Goal: Transaction & Acquisition: Purchase product/service

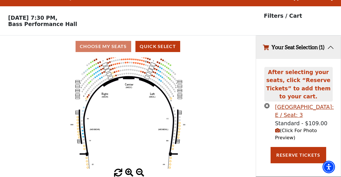
click at [129, 171] on span at bounding box center [129, 172] width 8 height 8
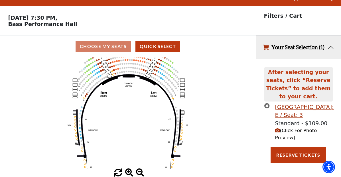
click at [129, 171] on span at bounding box center [129, 172] width 8 height 8
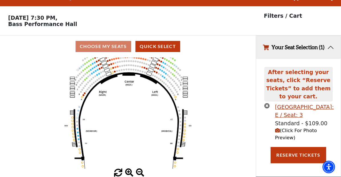
click at [129, 171] on span at bounding box center [129, 172] width 8 height 8
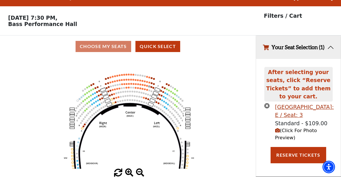
drag, startPoint x: 138, startPoint y: 89, endPoint x: 159, endPoint y: 81, distance: 22.4
click at [138, 122] on icon "Center (MEZC) Right (MEZR) Left (MEZL) (MEXBOXR) (MEXBOXL) XX WW CC DD YY BB ZZ…" at bounding box center [128, 112] width 230 height 111
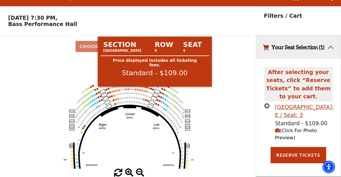
click at [147, 87] on use "Seat Selected" at bounding box center [147, 87] width 2 height 2
click at [147, 88] on circle at bounding box center [147, 87] width 2 height 2
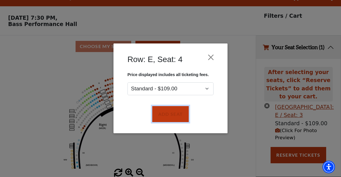
drag, startPoint x: 162, startPoint y: 111, endPoint x: 147, endPoint y: 84, distance: 31.2
click at [162, 111] on button "Add Seat" at bounding box center [170, 114] width 37 height 16
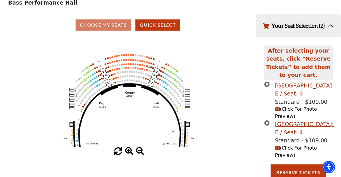
scroll to position [37, 0]
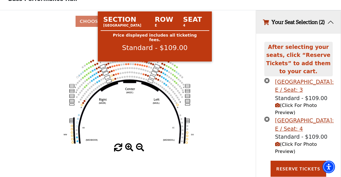
click at [145, 62] on circle at bounding box center [145, 62] width 2 height 2
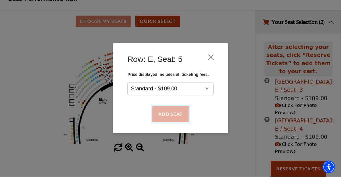
click at [166, 106] on button "Add Seat" at bounding box center [170, 114] width 37 height 16
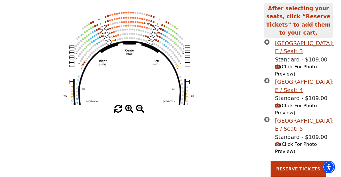
scroll to position [76, 0]
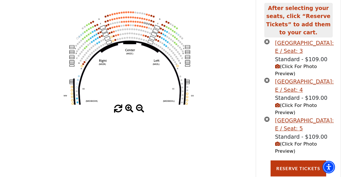
click at [142, 24] on icon "Center (MEZC) Right (MEZR) Left (MEZL) (MEXBOXR) (MEXBOXL) XX WW CC DD YY BB ZZ…" at bounding box center [128, 48] width 230 height 111
click at [143, 23] on circle at bounding box center [143, 22] width 2 height 2
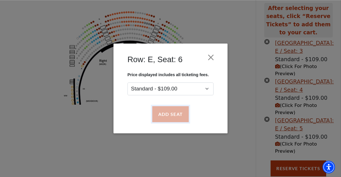
click at [162, 107] on button "Add Seat" at bounding box center [170, 114] width 37 height 16
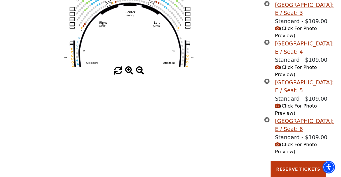
scroll to position [114, 0]
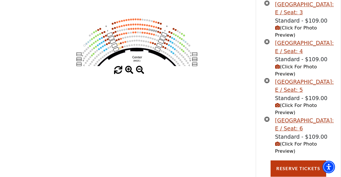
drag, startPoint x: 146, startPoint y: 61, endPoint x: 147, endPoint y: 69, distance: 8.0
click at [147, 69] on div "Current Level Mezzanine Click on a level below to open the Select Your Own Seat…" at bounding box center [128, 14] width 256 height 119
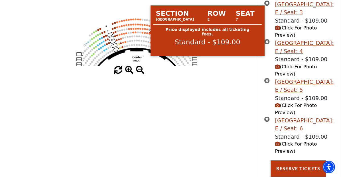
click at [148, 30] on circle at bounding box center [147, 29] width 2 height 2
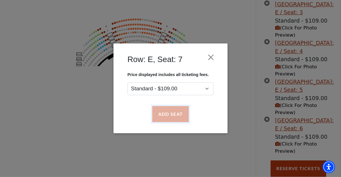
click at [178, 109] on button "Add Seat" at bounding box center [170, 114] width 37 height 16
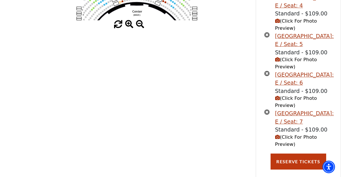
scroll to position [167, 0]
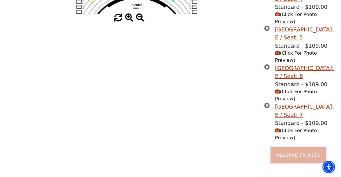
click at [293, 158] on button "Reserve Tickets" at bounding box center [298, 155] width 55 height 16
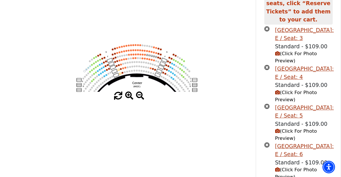
scroll to position [80, 0]
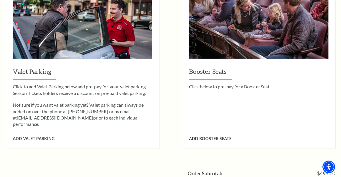
scroll to position [553, 0]
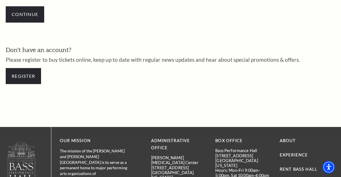
scroll to position [214, 0]
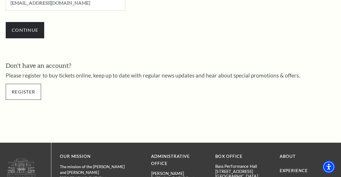
type input "franceharris0762@gmail.com"
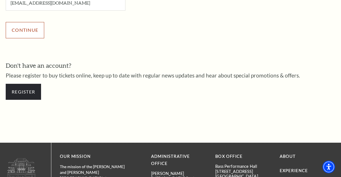
click at [28, 33] on input "Continue" at bounding box center [25, 30] width 39 height 16
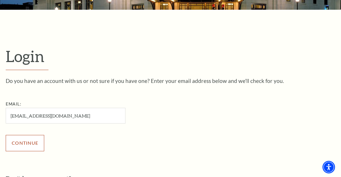
scroll to position [185, 0]
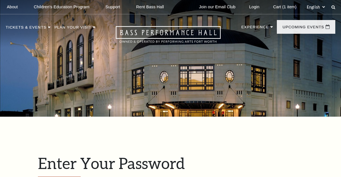
scroll to position [154, 0]
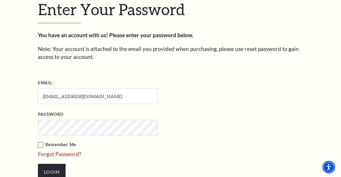
click at [38, 141] on label "Remember Me" at bounding box center [126, 144] width 177 height 7
click at [0, 0] on input "Remember Me" at bounding box center [0, 0] width 0 height 0
click at [38, 164] on input "Login" at bounding box center [52, 172] width 28 height 16
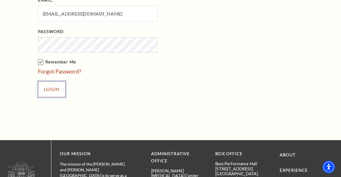
scroll to position [270, 0]
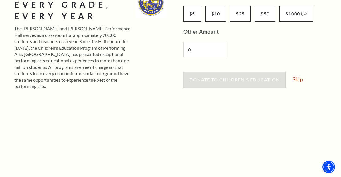
scroll to position [116, 0]
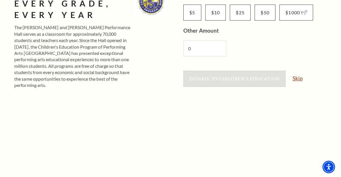
click at [301, 80] on link "Skip" at bounding box center [298, 77] width 10 height 5
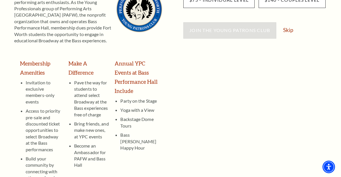
scroll to position [116, 0]
click at [286, 33] on link "Skip" at bounding box center [288, 29] width 10 height 5
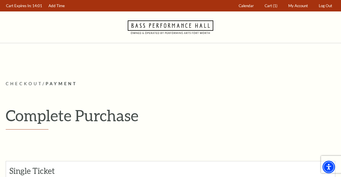
scroll to position [349, 0]
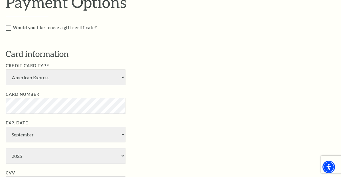
select select "24"
click option "Visa" at bounding box center [0, 0] width 0 height 0
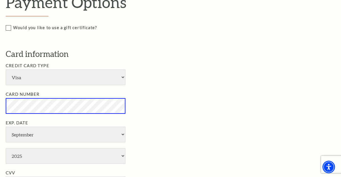
scroll to position [407, 0]
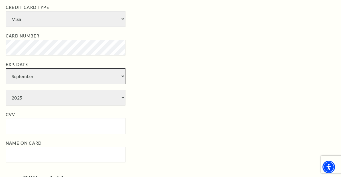
select select "12"
click option "December" at bounding box center [0, 0] width 0 height 0
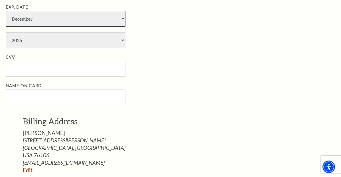
scroll to position [466, 0]
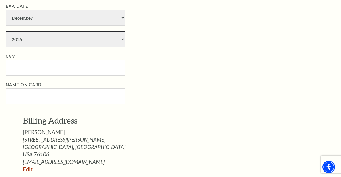
select select "2029"
click option "2029" at bounding box center [0, 0] width 0 height 0
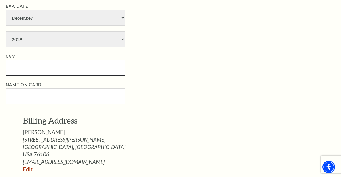
click at [45, 65] on input "CVV" at bounding box center [66, 68] width 120 height 16
paste input "441"
type input "441"
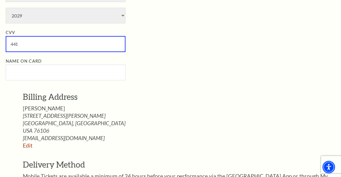
scroll to position [495, 0]
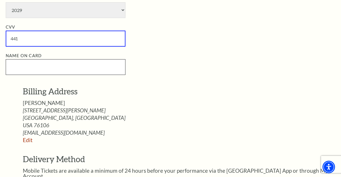
click at [57, 66] on input "Name on Card" at bounding box center [66, 67] width 120 height 16
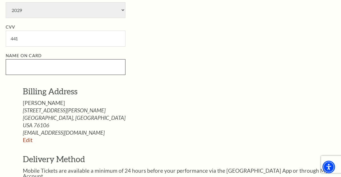
paste input "franceharris"
click at [25, 60] on input "franceharris" at bounding box center [66, 67] width 120 height 16
drag, startPoint x: 55, startPoint y: 64, endPoint x: 29, endPoint y: 64, distance: 26.0
click at [6, 66] on input "france harris" at bounding box center [66, 67] width 120 height 16
click at [78, 65] on input "france harris" at bounding box center [66, 67] width 120 height 16
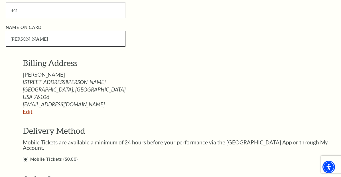
scroll to position [524, 0]
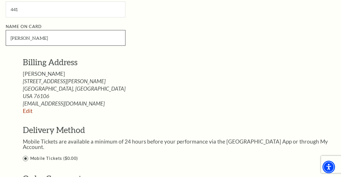
type input "france harris"
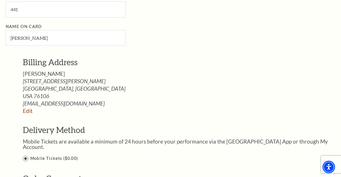
drag, startPoint x: 190, startPoint y: 129, endPoint x: 205, endPoint y: 130, distance: 14.6
click at [0, 0] on input "Ticketing Guidelines You agree to all Terms and Conditions outlined in our Tick…" at bounding box center [0, 0] width 0 height 0
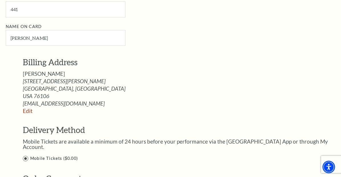
scroll to position [640, 0]
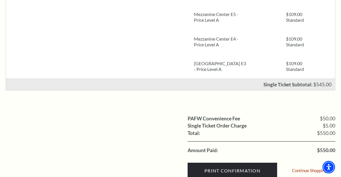
scroll to position [204, 0]
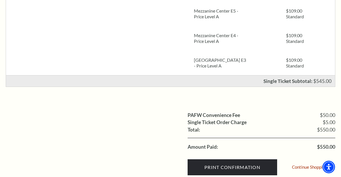
click at [323, 146] on span "$550.00" at bounding box center [326, 146] width 18 height 5
drag, startPoint x: 323, startPoint y: 146, endPoint x: 330, endPoint y: 146, distance: 7.2
click at [330, 146] on span "$550.00" at bounding box center [326, 146] width 18 height 5
copy span "550.00"
